Goal: Transaction & Acquisition: Subscribe to service/newsletter

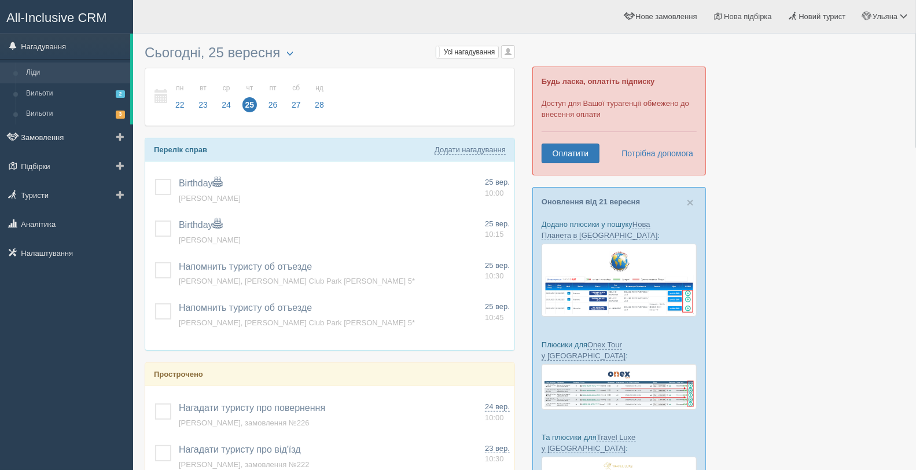
click at [45, 74] on link "Ліди" at bounding box center [75, 72] width 109 height 21
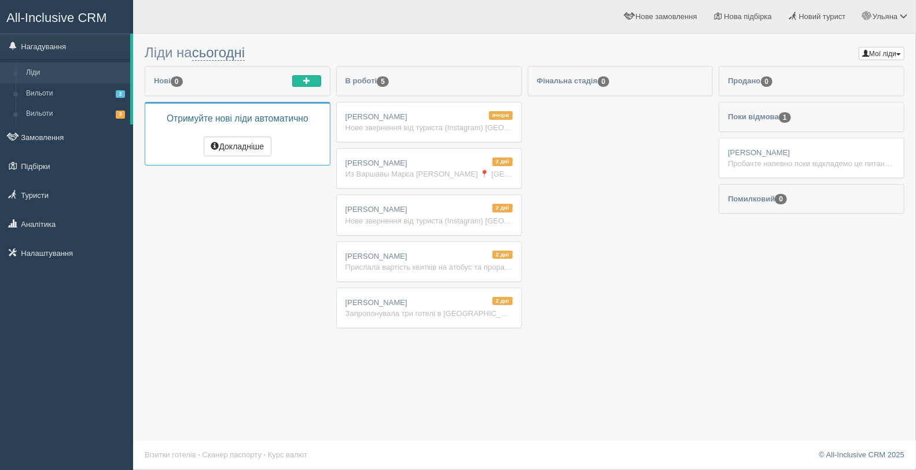
click at [790, 113] on span "Поки відмова 1" at bounding box center [759, 116] width 62 height 9
click at [463, 205] on div "2 дні Марченко Людмила Нове звернення від туриста (Instagram) Єгипет на 3х, Ель…" at bounding box center [429, 214] width 185 height 39
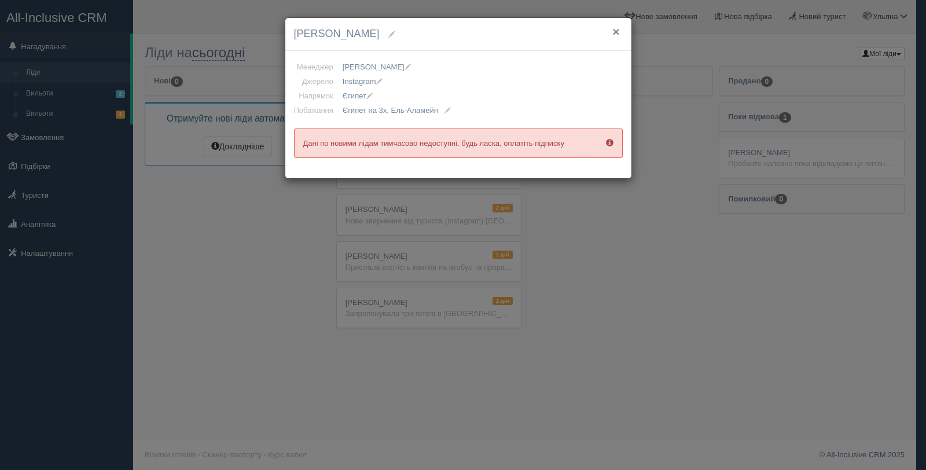
click at [615, 26] on button "×" at bounding box center [615, 31] width 7 height 12
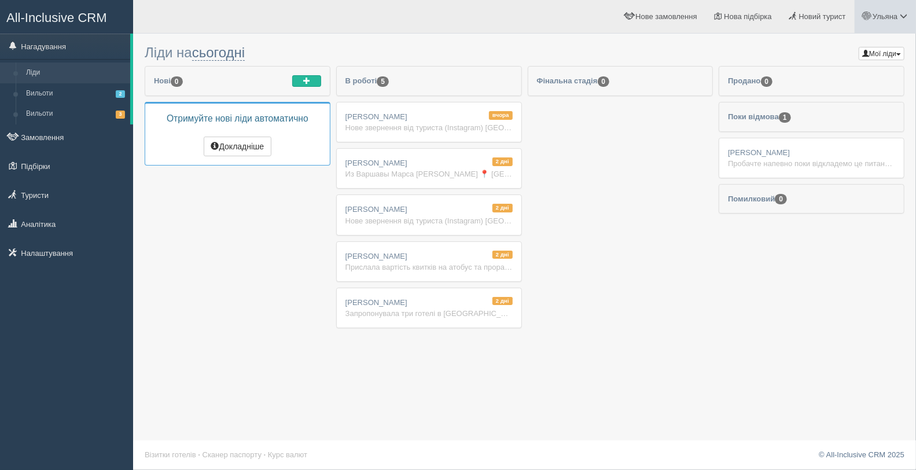
click at [879, 16] on span "Ульяна" at bounding box center [884, 16] width 25 height 9
click at [853, 51] on span "Мій профіль" at bounding box center [834, 51] width 43 height 9
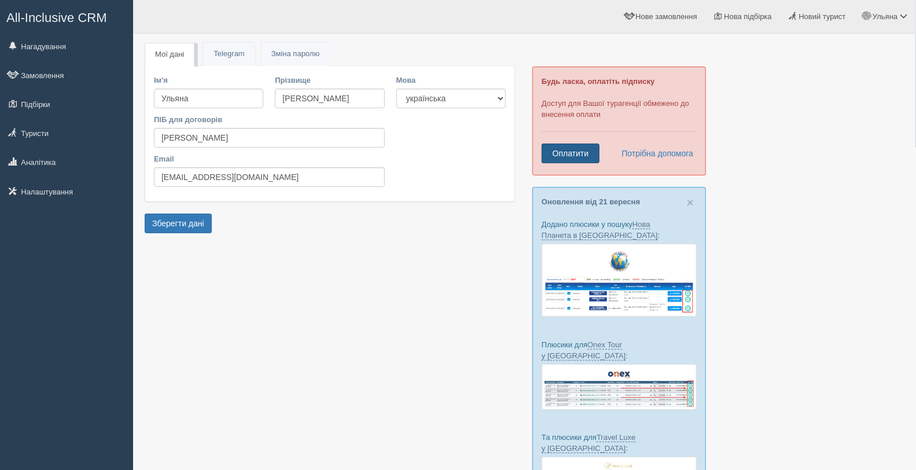
click at [590, 148] on link "Оплатити" at bounding box center [570, 153] width 58 height 20
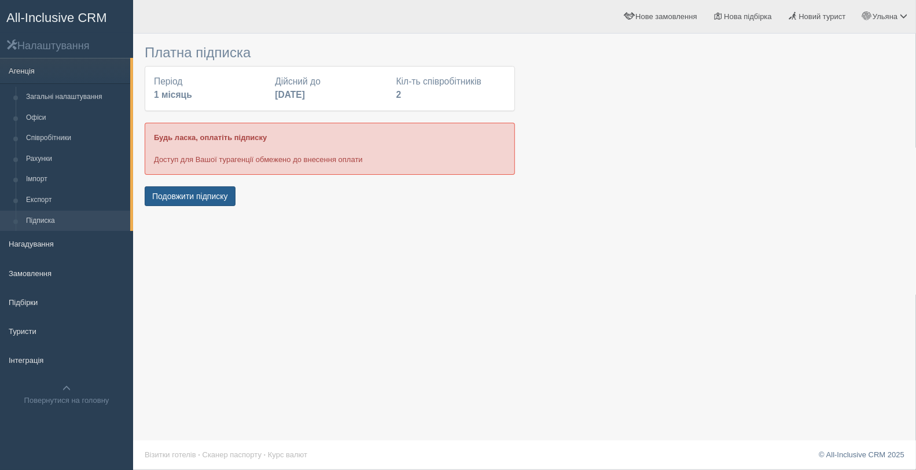
click at [210, 195] on button "Подовжити підписку" at bounding box center [190, 196] width 91 height 20
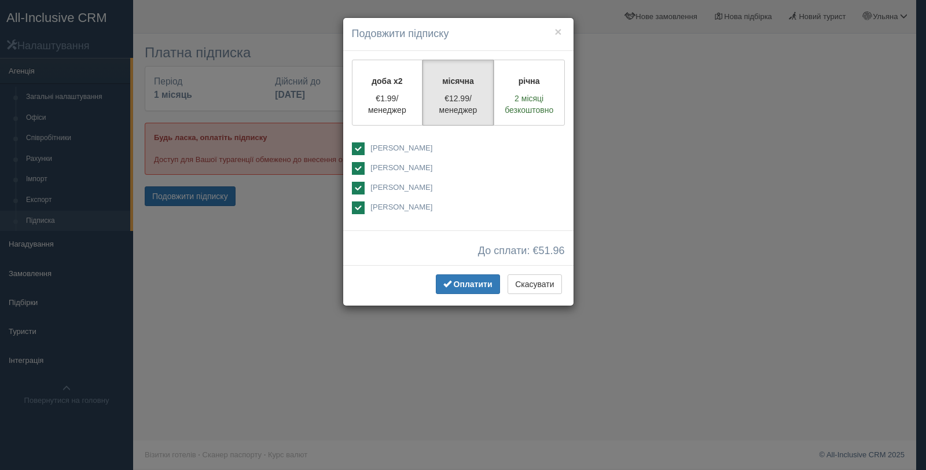
click at [358, 145] on ins at bounding box center [358, 148] width 13 height 13
checkbox input "false"
click at [360, 165] on ins at bounding box center [358, 168] width 13 height 13
checkbox input "false"
click at [361, 204] on ins at bounding box center [358, 207] width 13 height 13
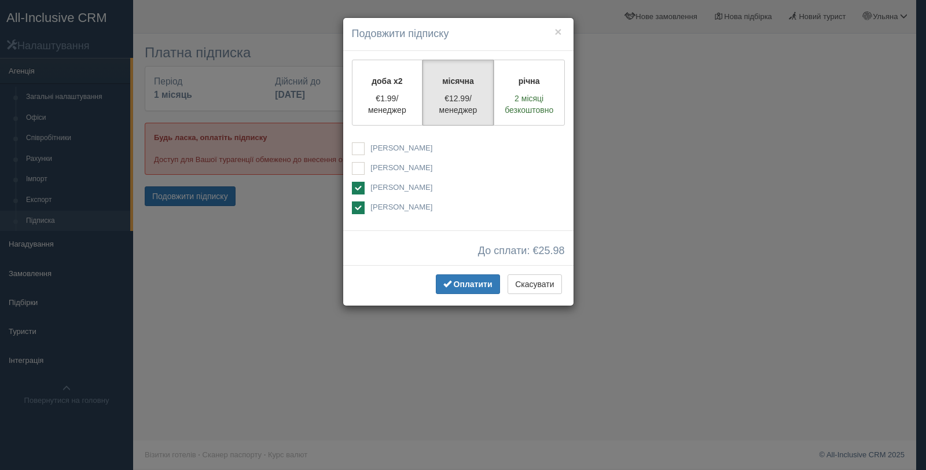
checkbox input "false"
click at [473, 286] on span "Оплатити" at bounding box center [473, 283] width 39 height 9
